Goal: Task Accomplishment & Management: Complete application form

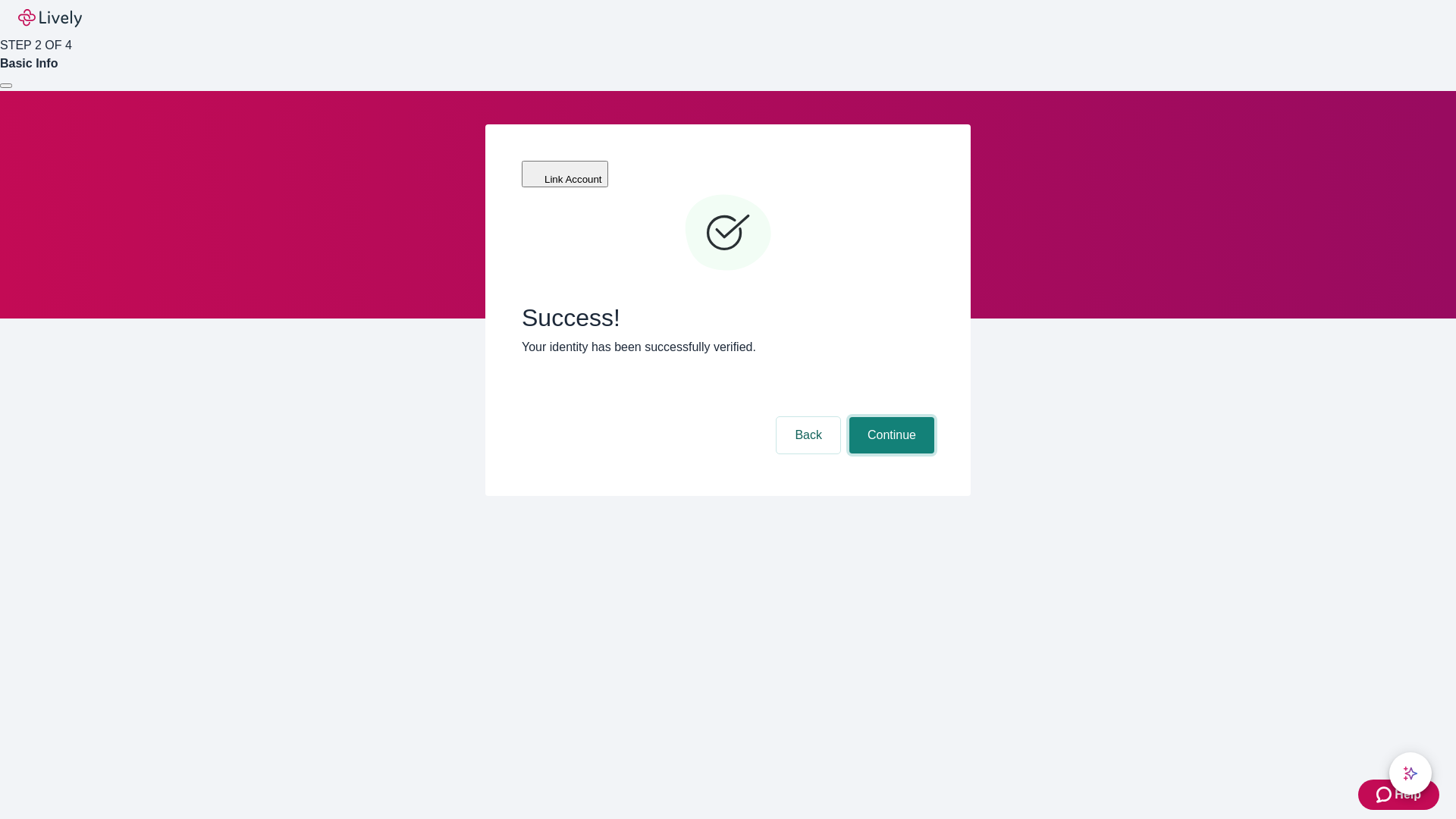
click at [890, 417] on button "Continue" at bounding box center [891, 436] width 85 height 37
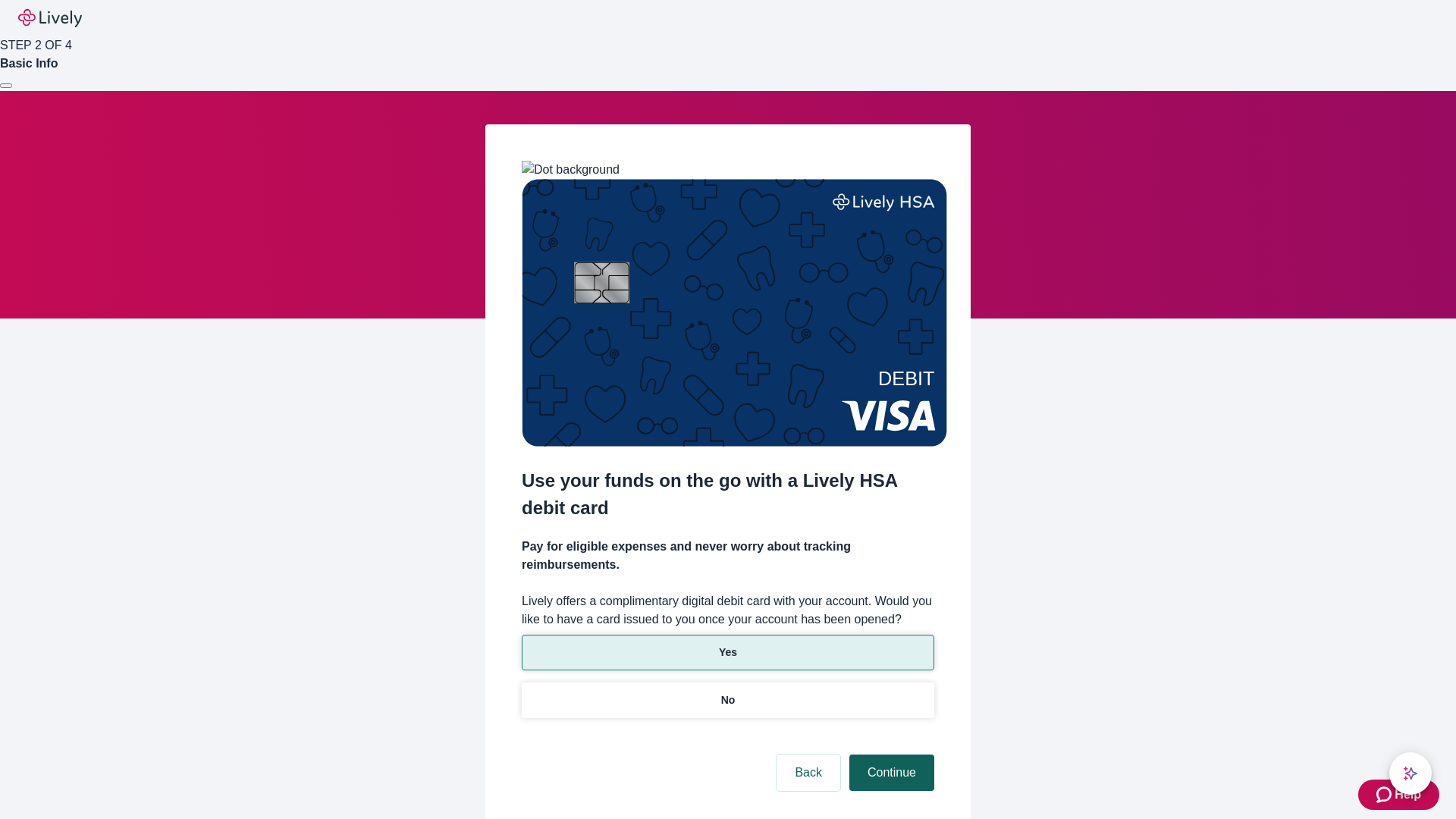
click at [727, 645] on p "Yes" at bounding box center [728, 652] width 18 height 16
click at [890, 754] on button "Continue" at bounding box center [891, 773] width 85 height 37
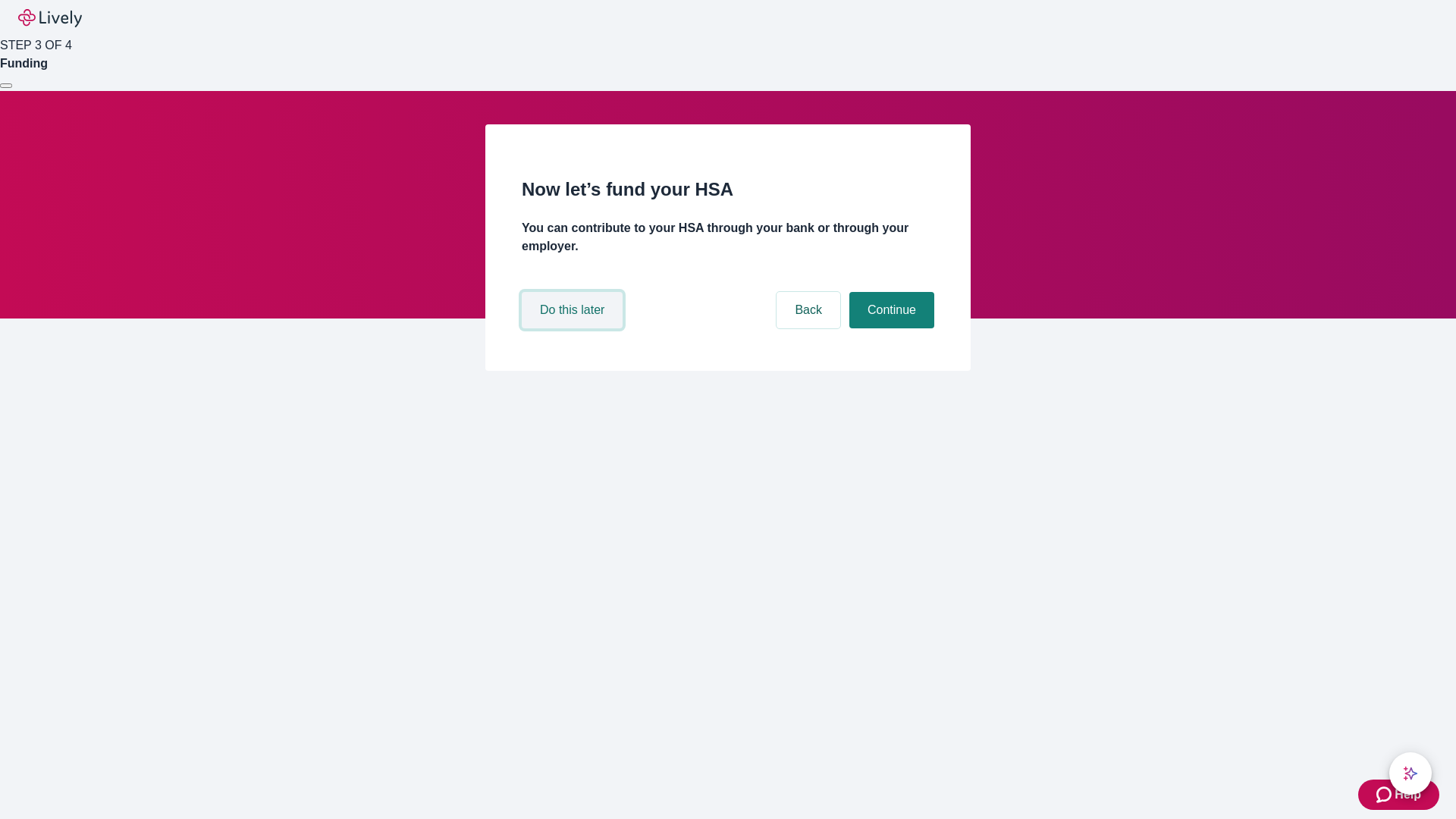
click at [574, 328] on button "Do this later" at bounding box center [572, 311] width 101 height 37
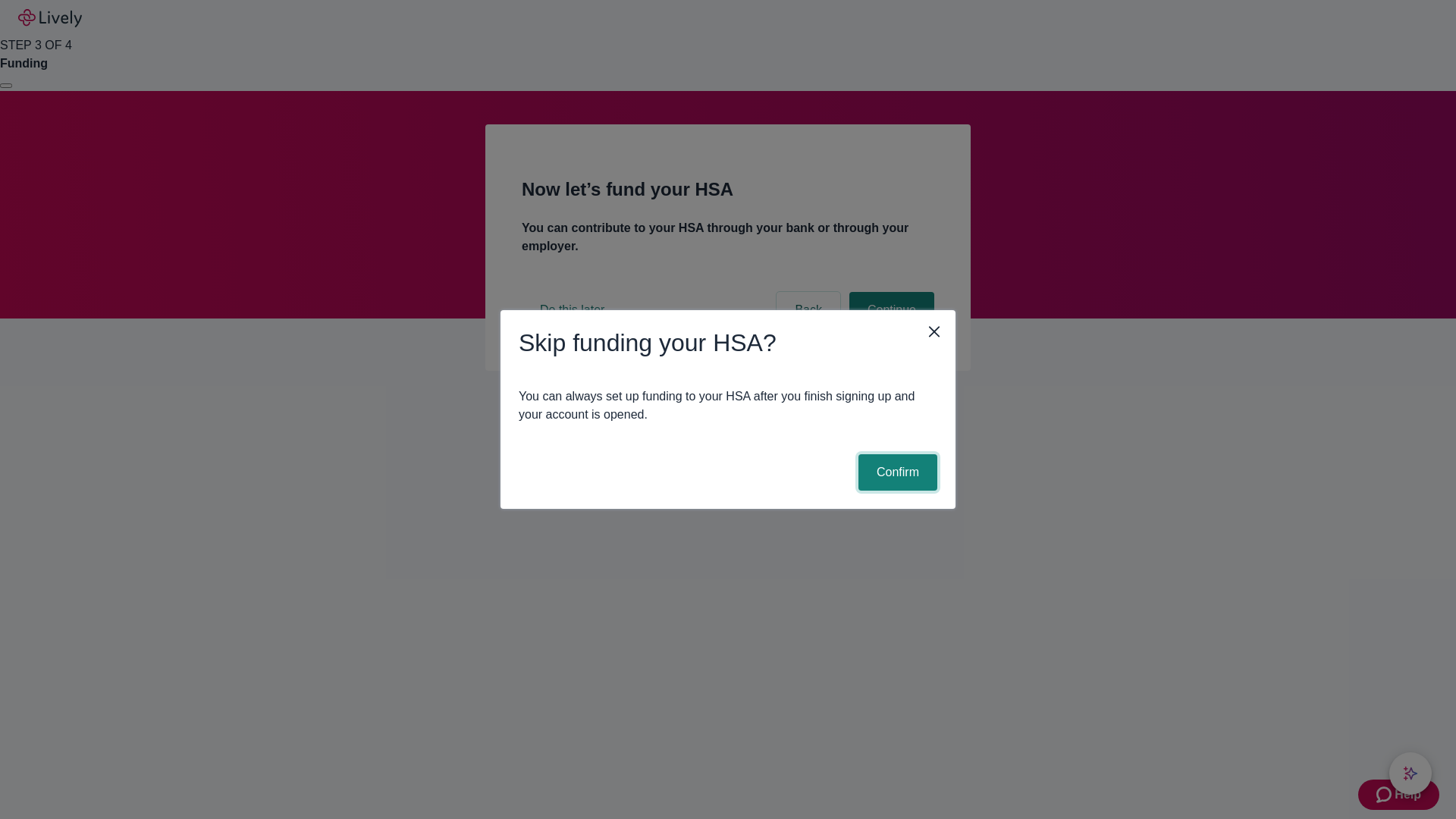
click at [895, 472] on button "Confirm" at bounding box center [898, 472] width 79 height 37
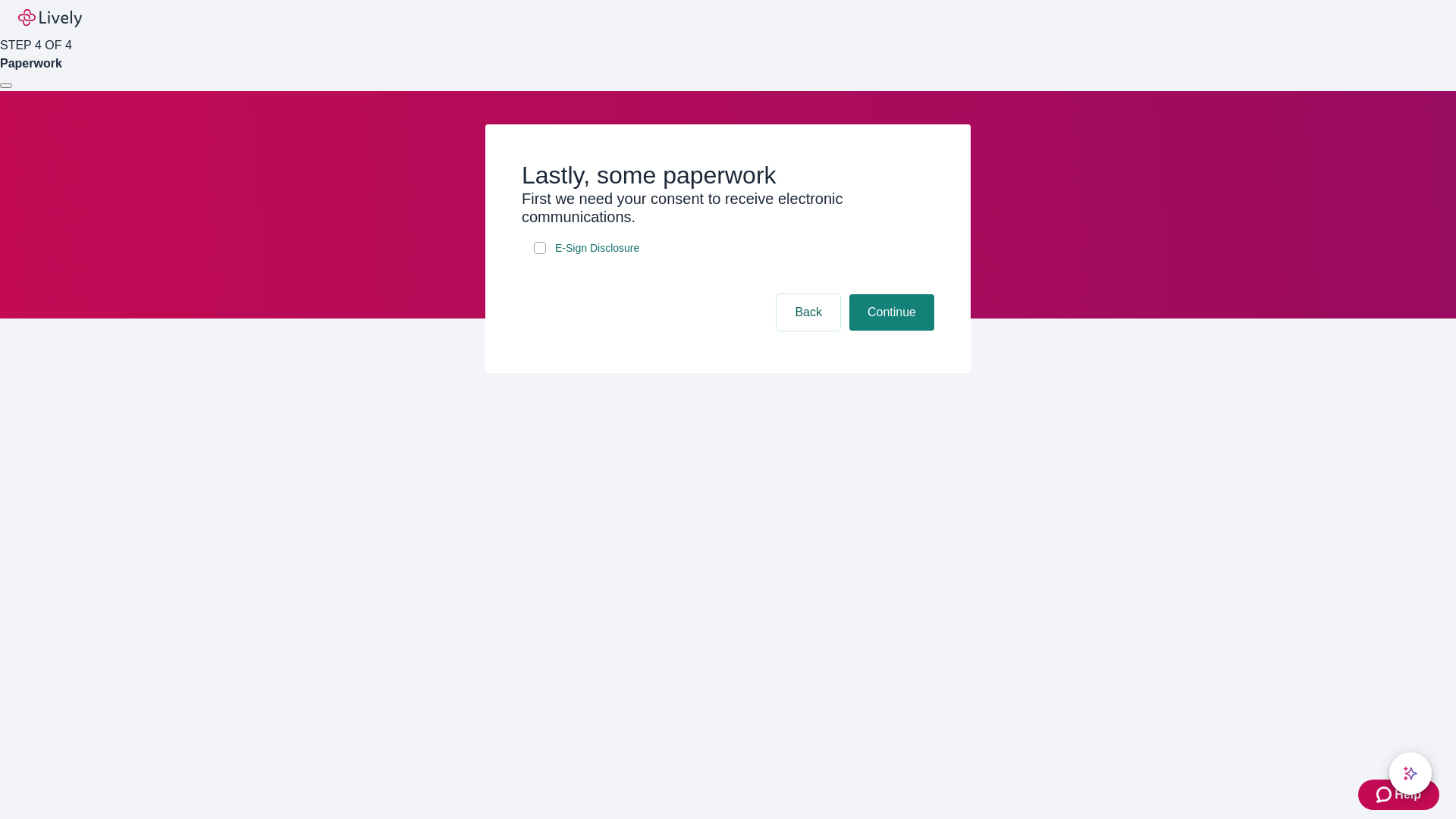
click at [540, 254] on input "E-Sign Disclosure" at bounding box center [539, 248] width 12 height 12
checkbox input "true"
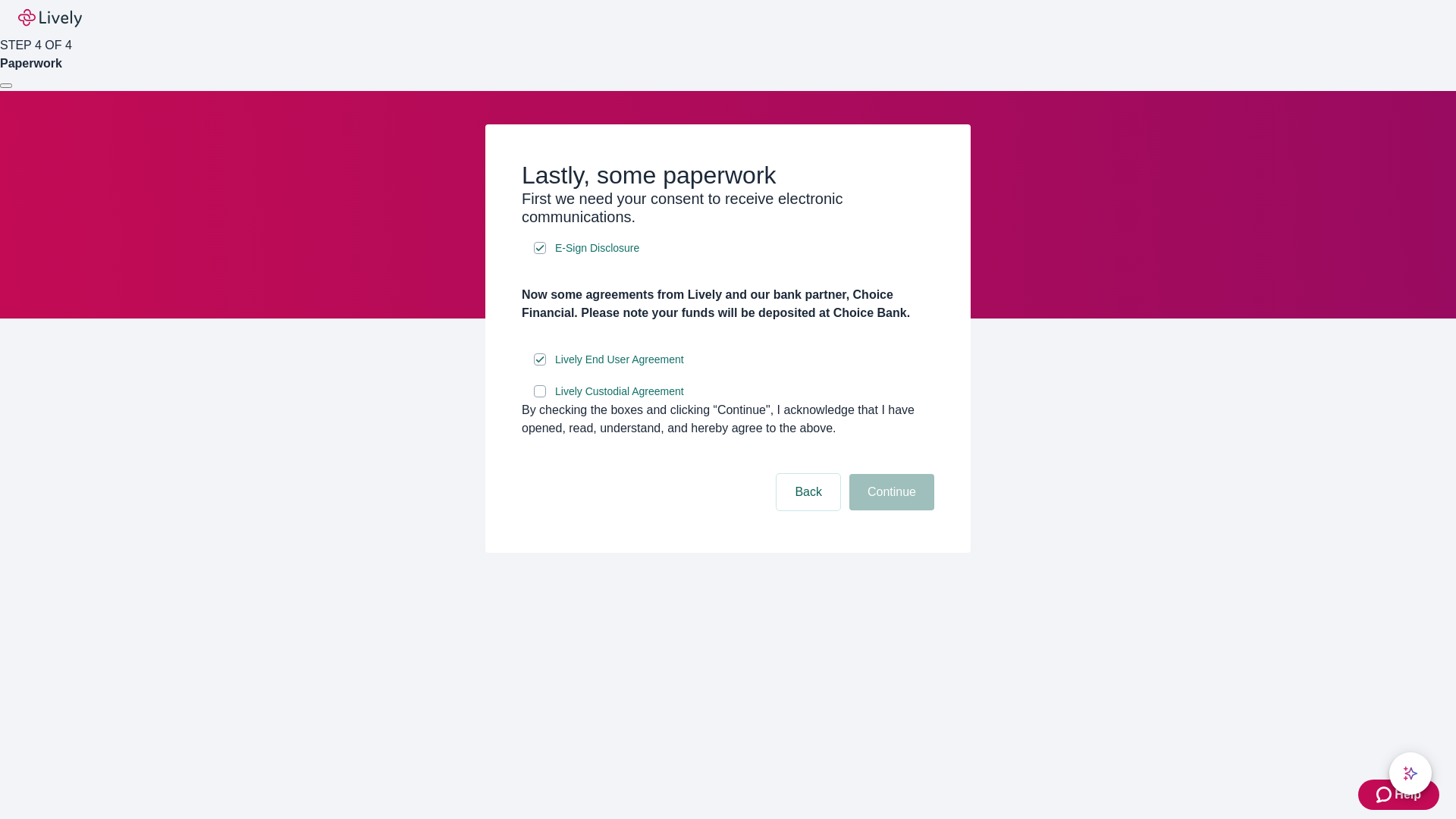
click at [540, 398] on input "Lively Custodial Agreement" at bounding box center [539, 391] width 12 height 12
checkbox input "true"
click at [890, 511] on button "Continue" at bounding box center [891, 492] width 85 height 37
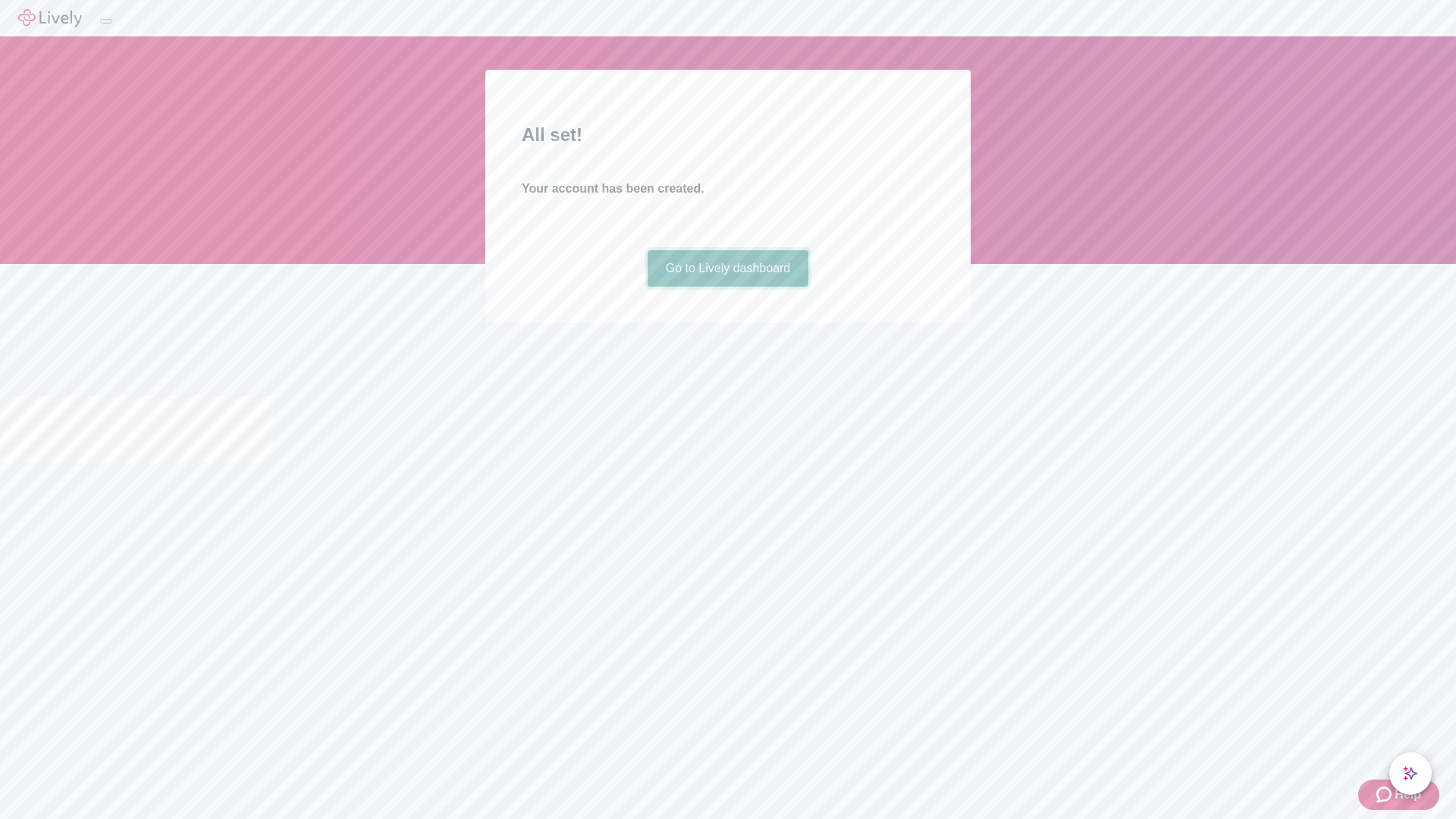
click at [727, 287] on link "Go to Lively dashboard" at bounding box center [728, 268] width 162 height 37
